Goal: Transaction & Acquisition: Purchase product/service

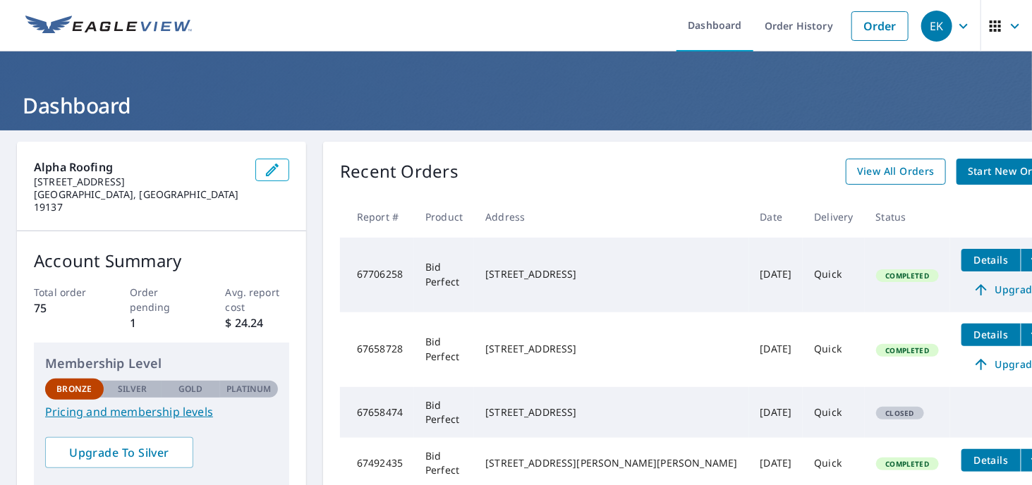
click at [857, 176] on span "View All Orders" at bounding box center [896, 172] width 78 height 18
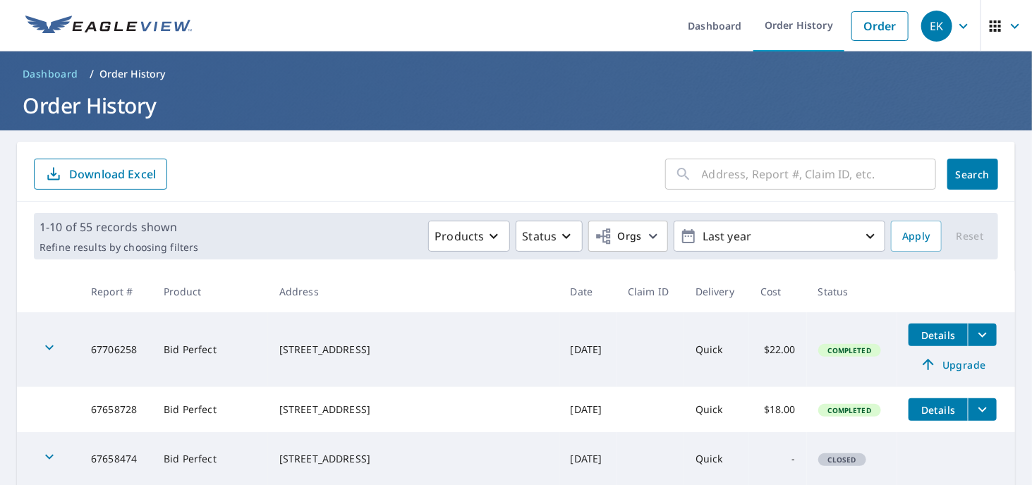
click at [723, 171] on input "text" at bounding box center [819, 174] width 234 height 40
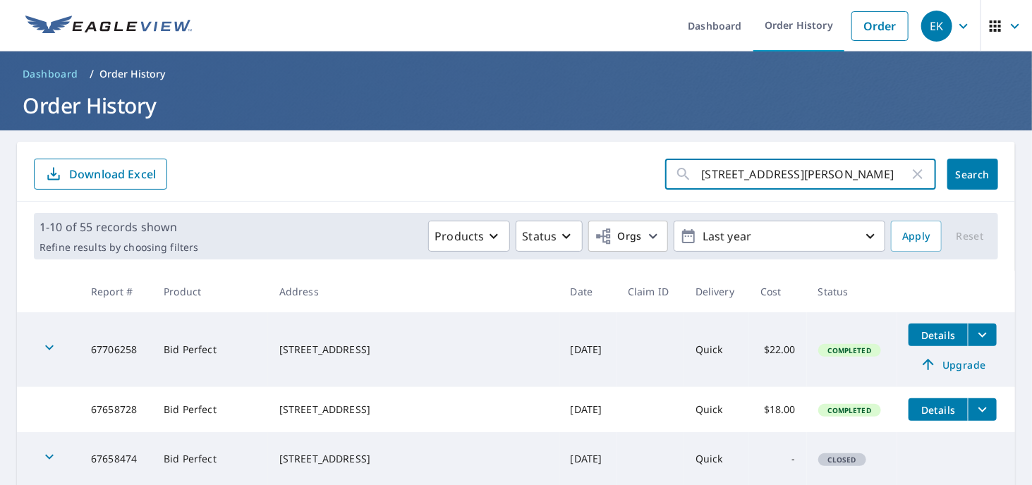
type input "[STREET_ADDRESS][PERSON_NAME]"
click at [959, 179] on span "Search" at bounding box center [973, 174] width 28 height 13
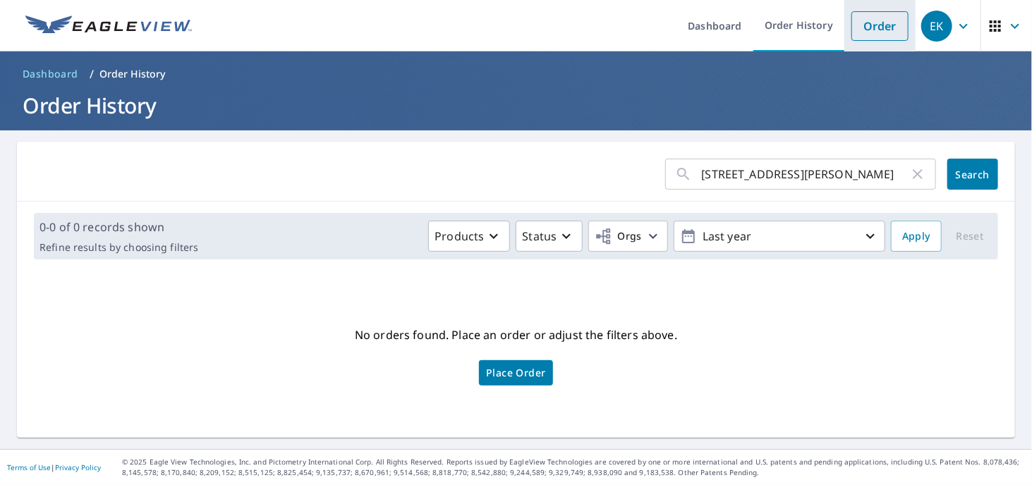
click at [872, 24] on link "Order" at bounding box center [879, 26] width 57 height 30
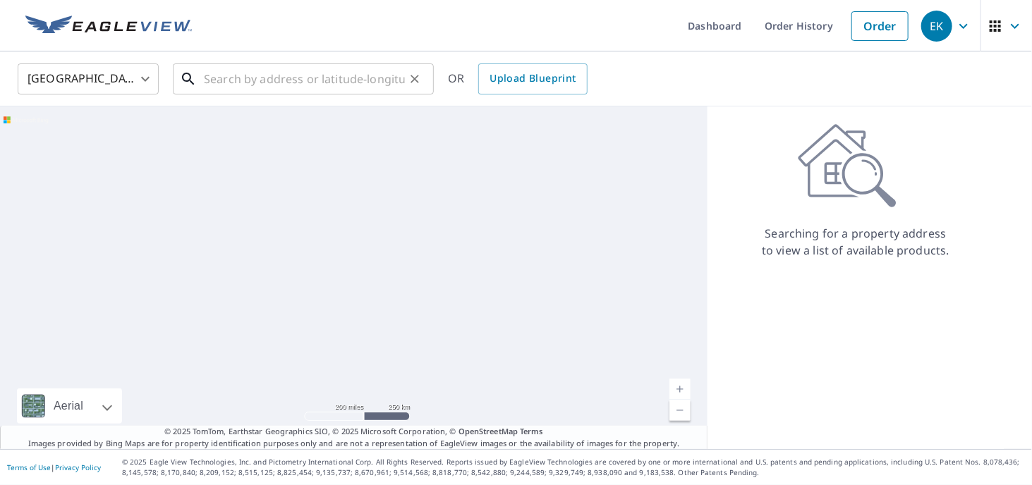
click at [277, 78] on input "text" at bounding box center [304, 79] width 201 height 40
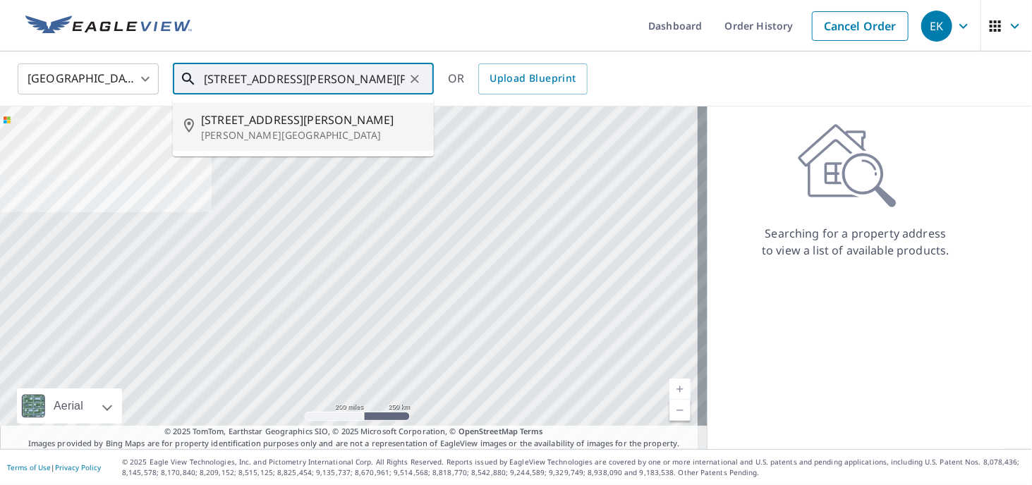
click at [219, 119] on span "[STREET_ADDRESS][PERSON_NAME]" at bounding box center [311, 119] width 221 height 17
type input "[STREET_ADDRESS][PERSON_NAME][PERSON_NAME]"
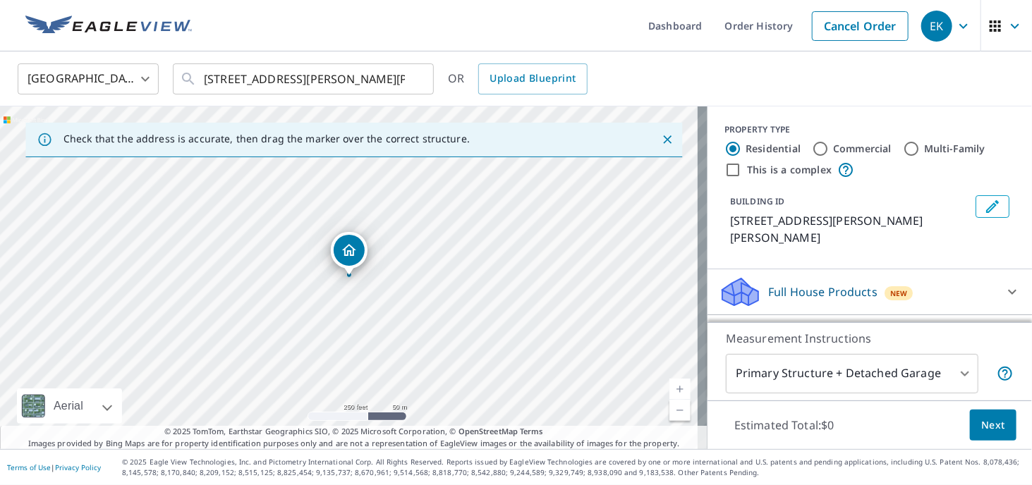
click at [672, 392] on link "Current Level 17, Zoom In" at bounding box center [679, 389] width 21 height 21
click at [672, 392] on link "Current Level 18, Zoom In" at bounding box center [679, 389] width 21 height 21
click at [672, 392] on link "Current Level 19, Zoom In" at bounding box center [679, 389] width 21 height 21
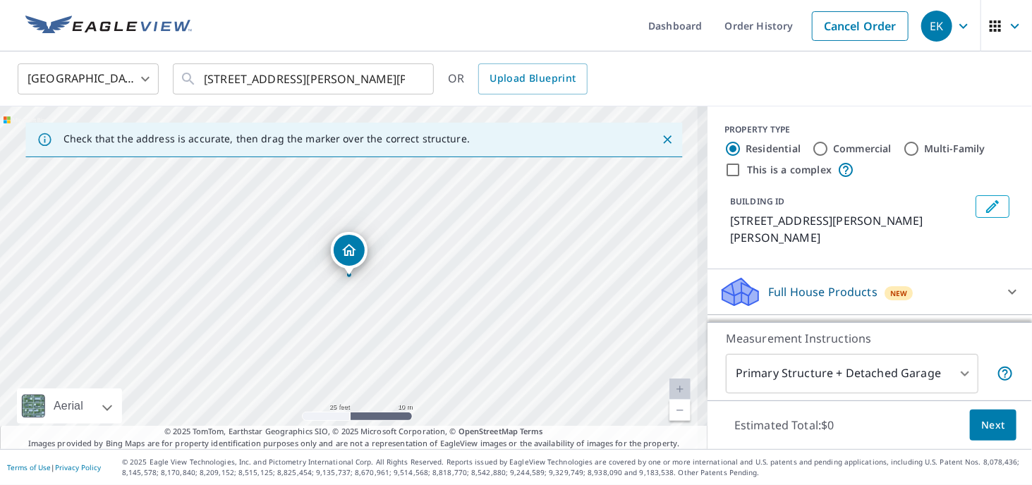
click at [672, 392] on link "Current Level 20, Zoom In Disabled" at bounding box center [679, 389] width 21 height 21
click at [669, 392] on link "Current Level 20, Zoom In Disabled" at bounding box center [679, 389] width 21 height 21
click at [669, 406] on link "Current Level 20, Zoom Out" at bounding box center [679, 410] width 21 height 21
click at [669, 405] on link "Current Level 19, Zoom Out" at bounding box center [679, 410] width 21 height 21
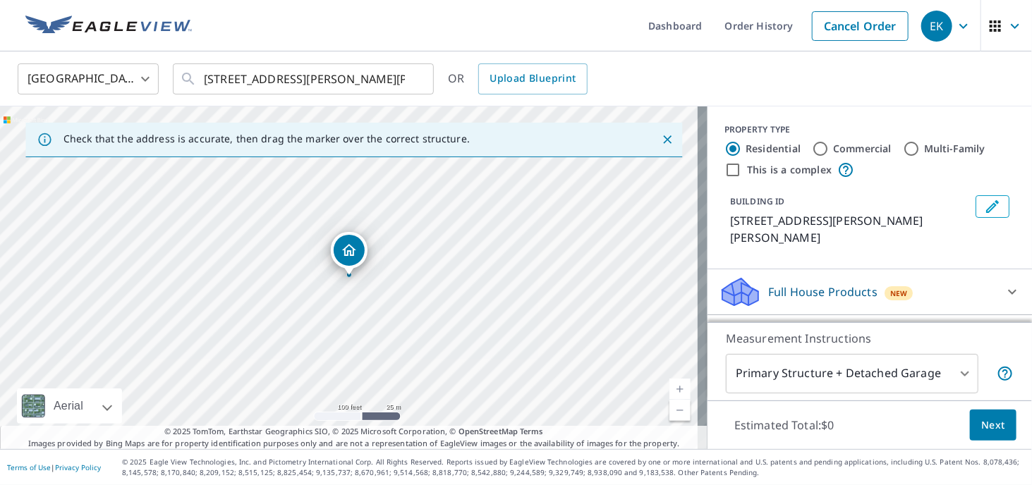
click at [669, 390] on link "Current Level 18, Zoom In" at bounding box center [679, 389] width 21 height 21
click at [669, 390] on link "Current Level 19, Zoom In" at bounding box center [679, 389] width 21 height 21
drag, startPoint x: 348, startPoint y: 256, endPoint x: 406, endPoint y: 300, distance: 72.4
drag, startPoint x: 353, startPoint y: 247, endPoint x: 305, endPoint y: 208, distance: 61.7
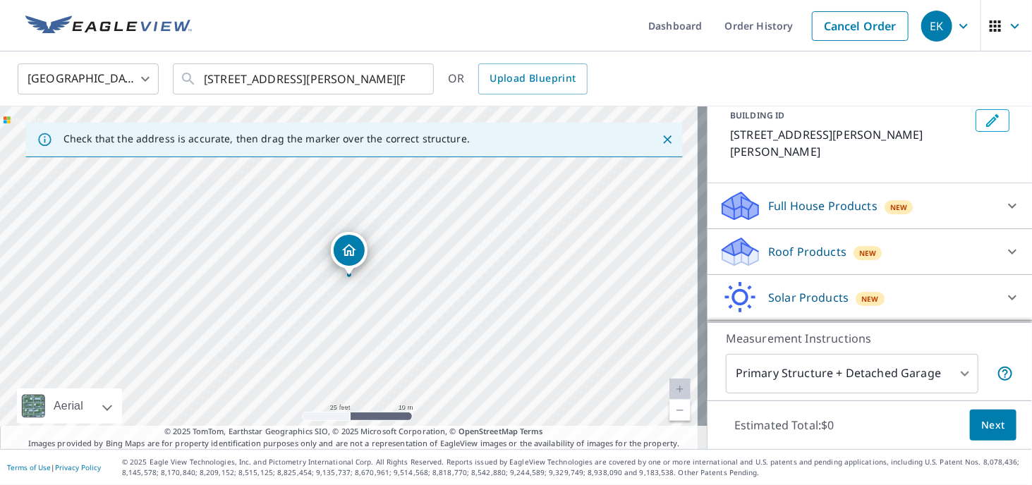
scroll to position [92, 0]
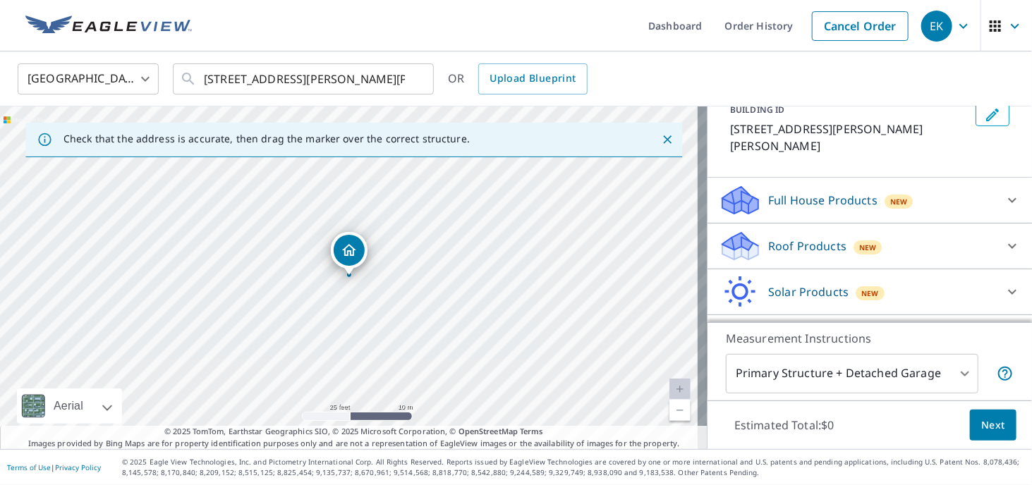
click at [1004, 238] on icon at bounding box center [1012, 246] width 17 height 17
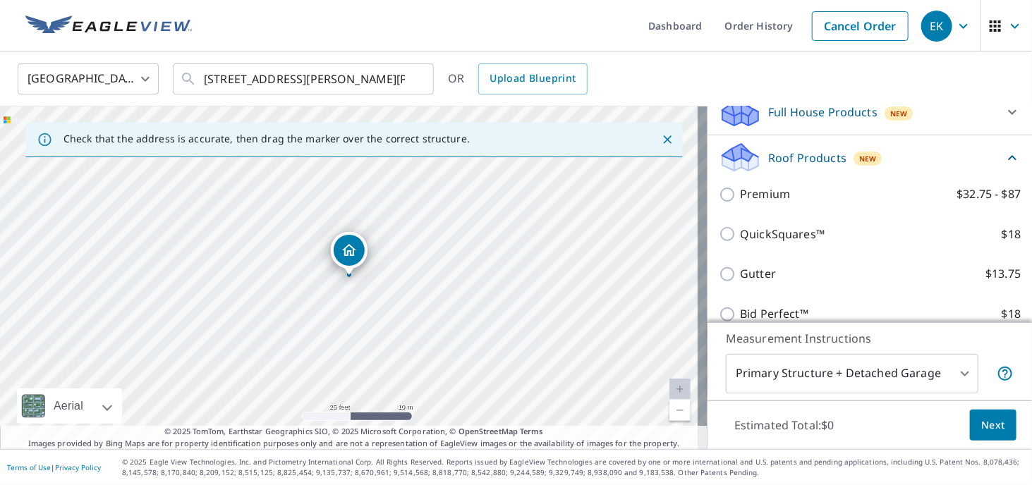
scroll to position [233, 0]
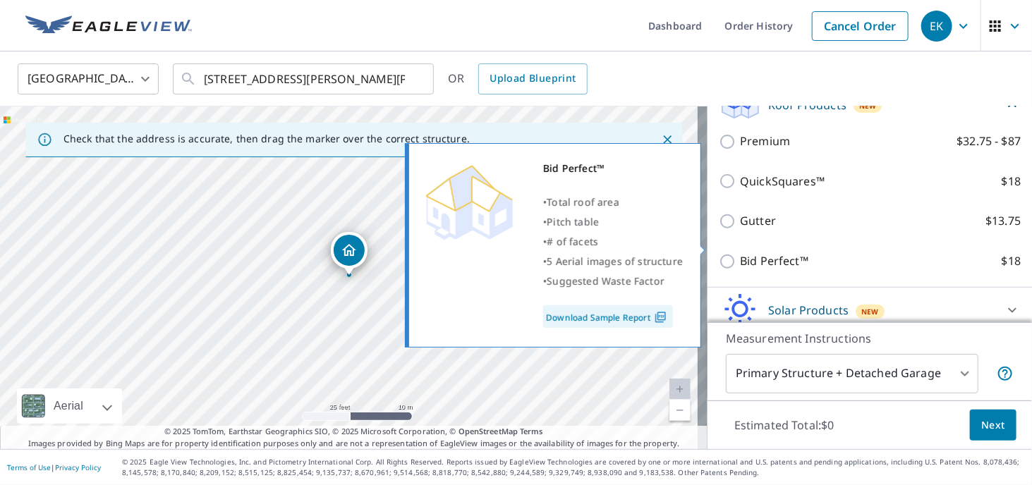
click at [719, 253] on input "Bid Perfect™ $18" at bounding box center [729, 261] width 21 height 17
checkbox input "true"
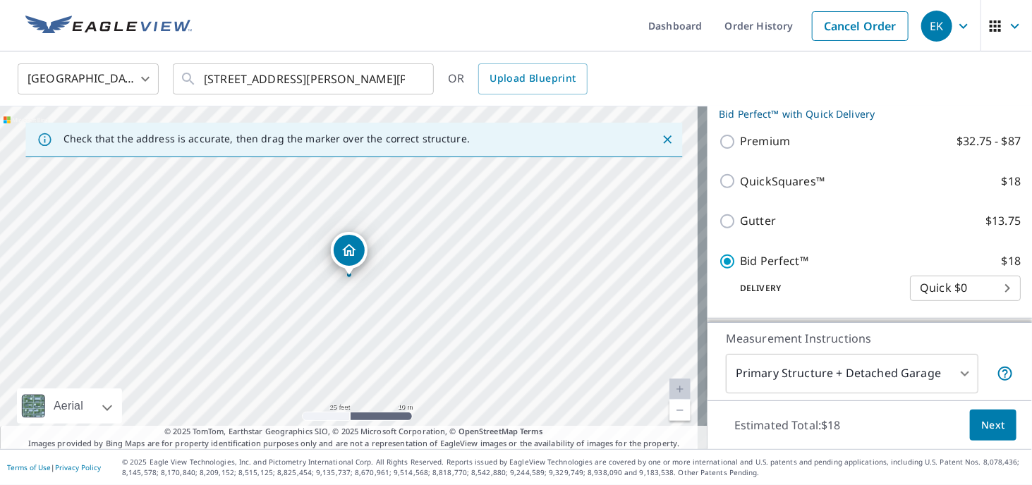
scroll to position [325, 0]
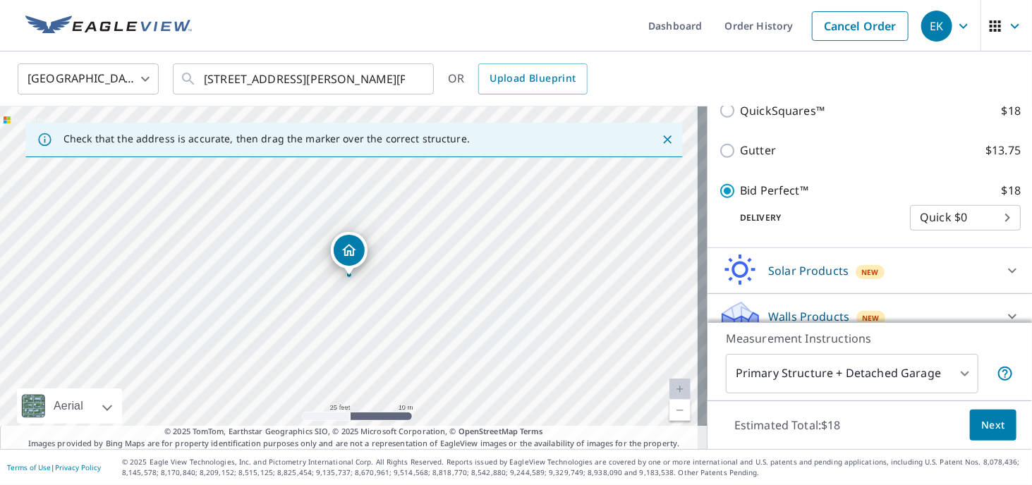
click at [983, 422] on span "Next" at bounding box center [993, 426] width 24 height 18
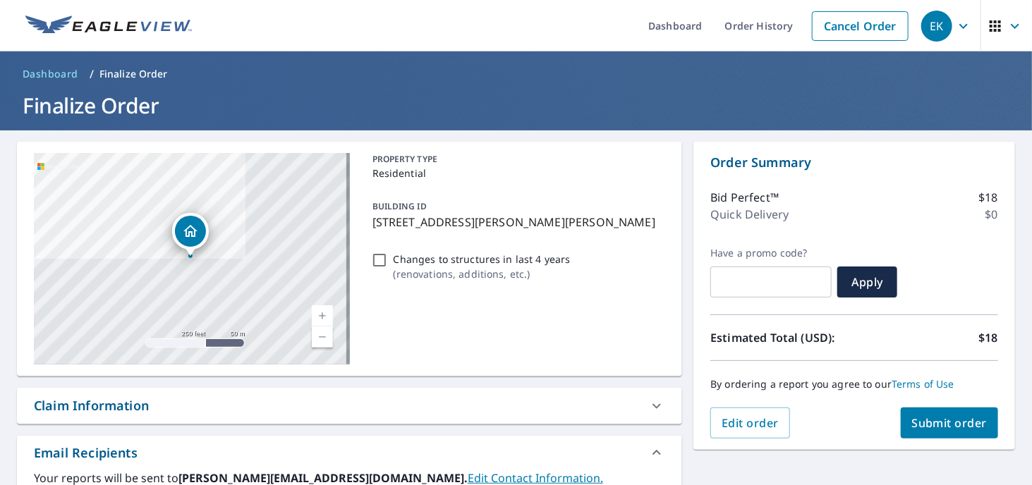
click at [936, 423] on span "Submit order" at bounding box center [949, 423] width 75 height 16
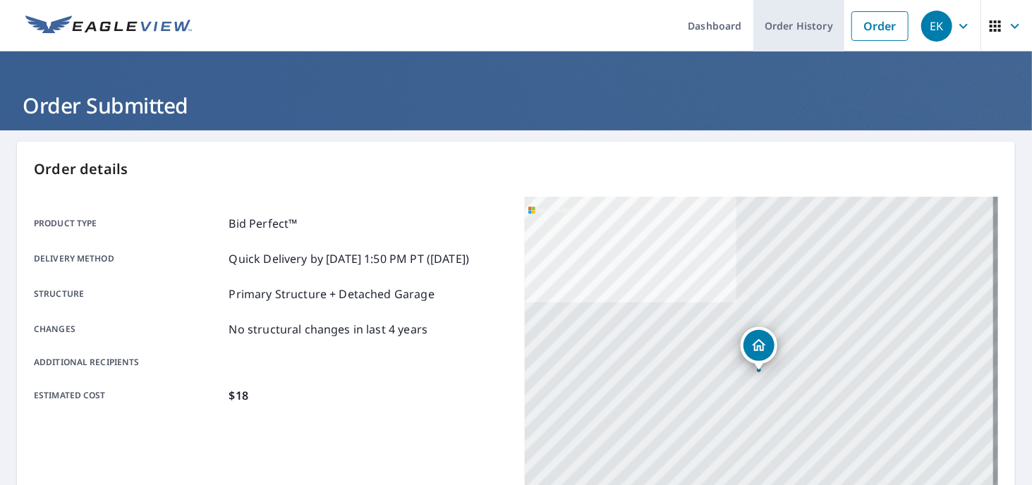
click at [796, 22] on link "Order History" at bounding box center [798, 25] width 91 height 51
